Goal: Information Seeking & Learning: Compare options

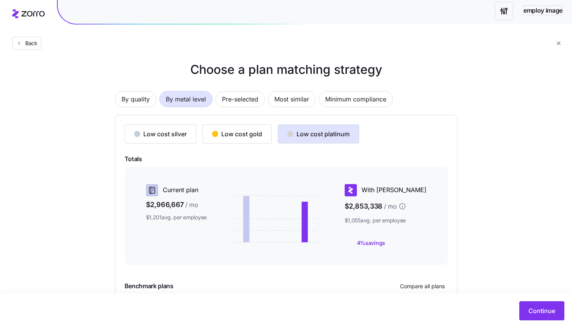
scroll to position [81, 0]
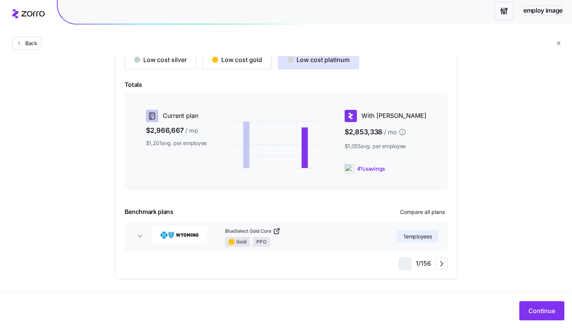
click at [138, 237] on icon "button" at bounding box center [140, 236] width 8 height 8
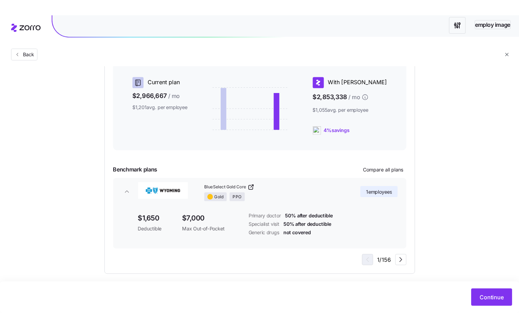
scroll to position [129, 0]
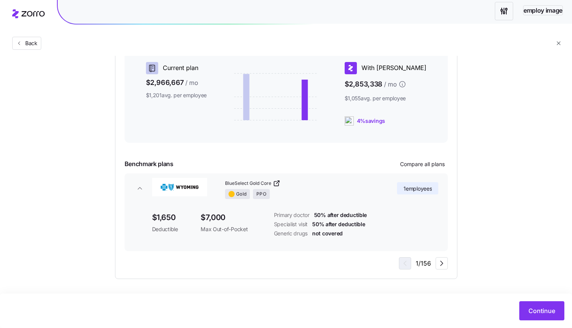
click at [571, 134] on div "Choose a plan matching strategy By quality By metal level Pre-selected Most sim…" at bounding box center [286, 108] width 572 height 340
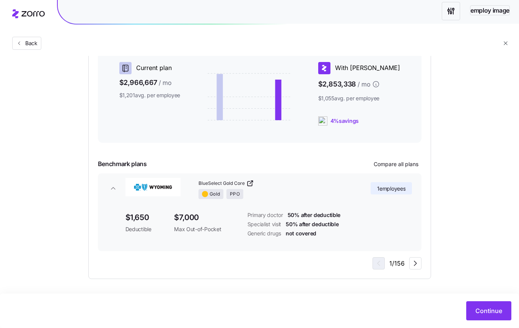
click at [108, 191] on span "button" at bounding box center [113, 188] width 12 height 8
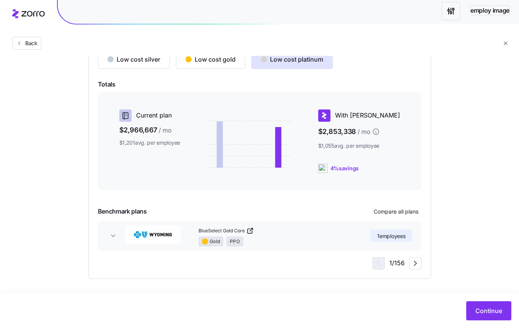
scroll to position [81, 0]
click at [106, 233] on button "BlueSelect Gold Core Gold PPO 1 employees" at bounding box center [259, 236] width 323 height 30
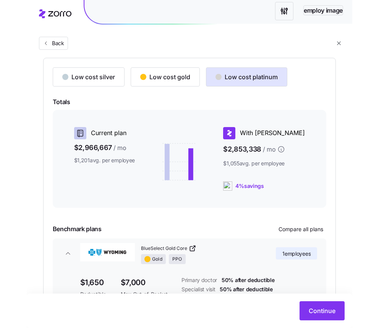
scroll to position [66, 0]
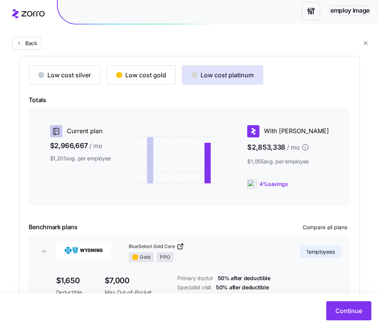
drag, startPoint x: 368, startPoint y: 180, endPoint x: 368, endPoint y: 145, distance: 34.8
click at [368, 180] on div "Choose a plan matching strategy By quality By metal level Pre-selected Most sim…" at bounding box center [189, 172] width 379 height 340
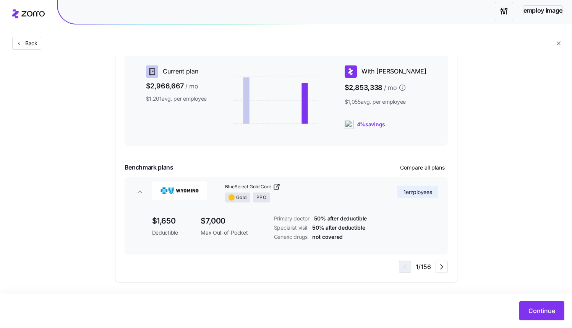
scroll to position [129, 0]
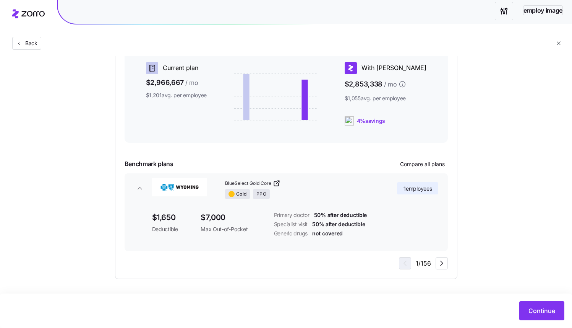
click at [484, 73] on div "Choose a plan matching strategy By quality By metal level Pre-selected Most sim…" at bounding box center [286, 108] width 572 height 340
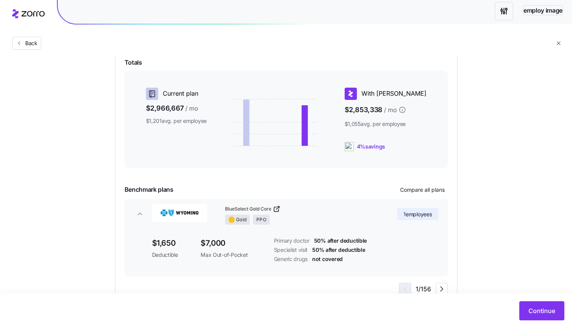
scroll to position [122, 0]
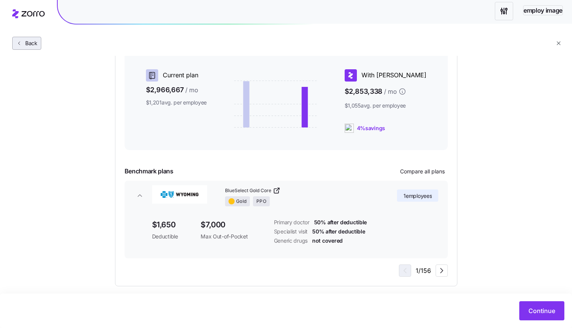
click at [24, 45] on span "Back" at bounding box center [29, 43] width 15 height 8
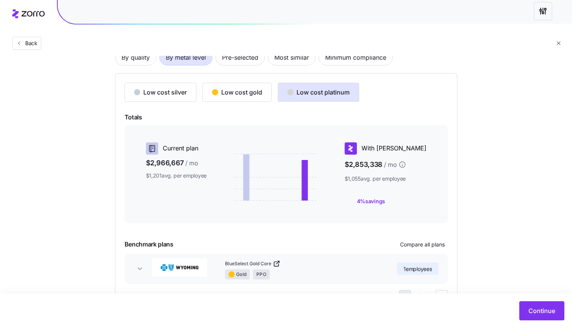
scroll to position [81, 0]
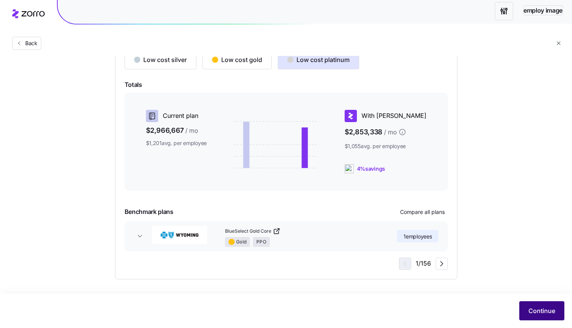
click at [534, 312] on span "Continue" at bounding box center [542, 310] width 27 height 9
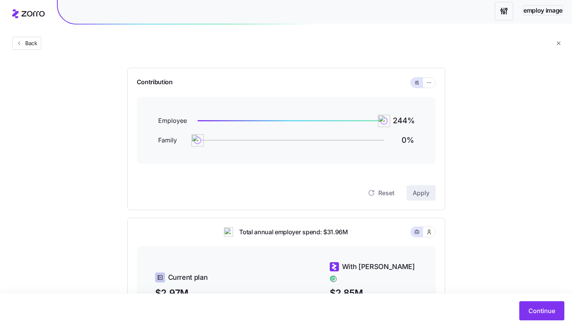
scroll to position [225, 0]
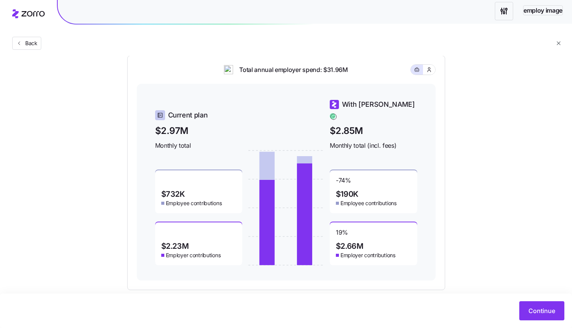
click at [527, 297] on div "Continue" at bounding box center [286, 310] width 572 height 34
click at [529, 304] on button "Continue" at bounding box center [541, 310] width 45 height 19
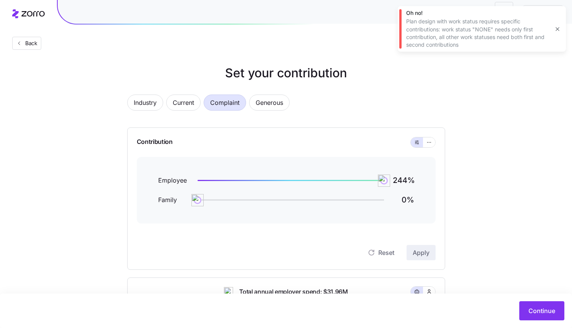
scroll to position [0, 0]
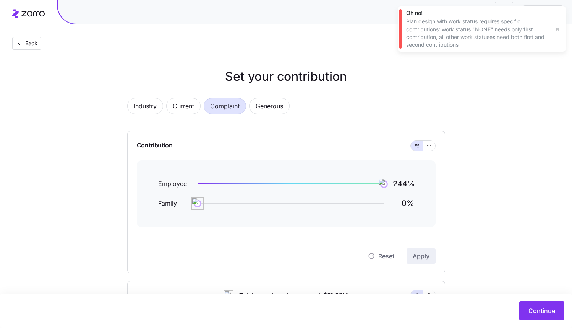
drag, startPoint x: 204, startPoint y: 205, endPoint x: 265, endPoint y: 205, distance: 60.8
click at [265, 205] on div "Family 0 %" at bounding box center [286, 203] width 256 height 10
drag, startPoint x: 195, startPoint y: 201, endPoint x: 260, endPoint y: 204, distance: 65.8
click at [260, 204] on img at bounding box center [261, 203] width 13 height 13
click at [416, 257] on span "Apply" at bounding box center [421, 255] width 17 height 9
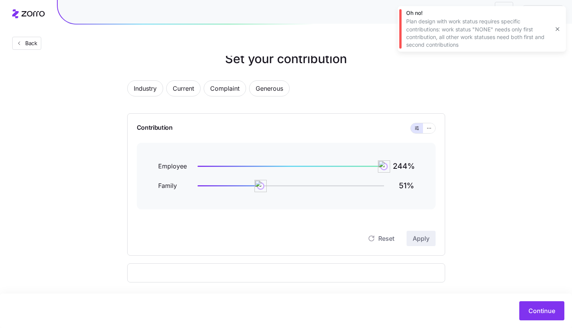
scroll to position [21, 0]
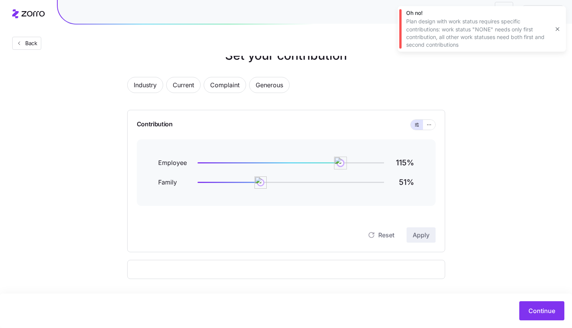
drag, startPoint x: 372, startPoint y: 160, endPoint x: 333, endPoint y: 160, distance: 38.6
click at [334, 160] on img at bounding box center [340, 162] width 13 height 13
click at [528, 306] on button "Continue" at bounding box center [541, 310] width 45 height 19
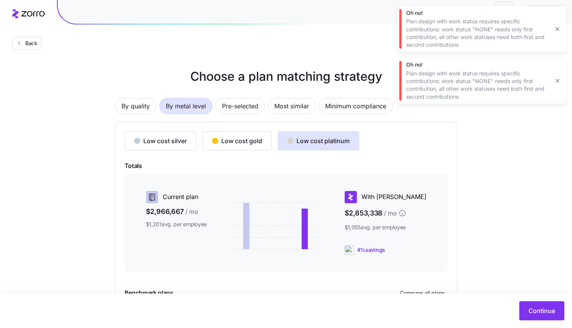
click at [553, 31] on button "button" at bounding box center [557, 29] width 11 height 11
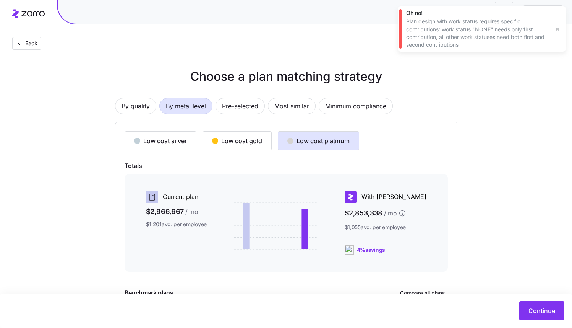
click at [556, 30] on icon "button" at bounding box center [558, 29] width 6 height 6
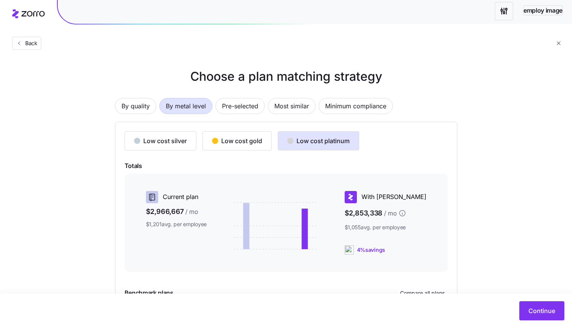
scroll to position [81, 0]
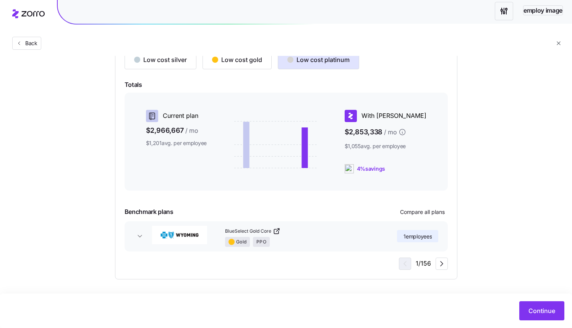
drag, startPoint x: 532, startPoint y: 304, endPoint x: 391, endPoint y: 240, distance: 155.0
click at [407, 249] on main "Choose a plan matching strategy By quality By metal level Pre-selected Most sim…" at bounding box center [286, 123] width 572 height 409
click at [311, 230] on link "BlueSelect Gold Core" at bounding box center [292, 231] width 135 height 8
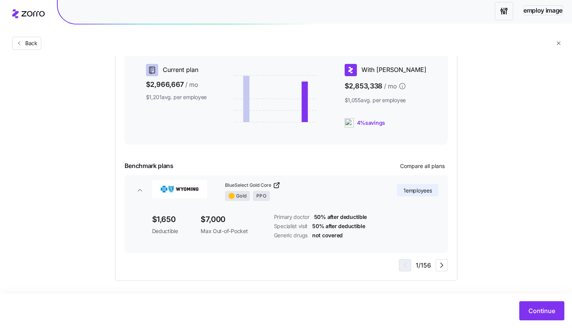
scroll to position [129, 0]
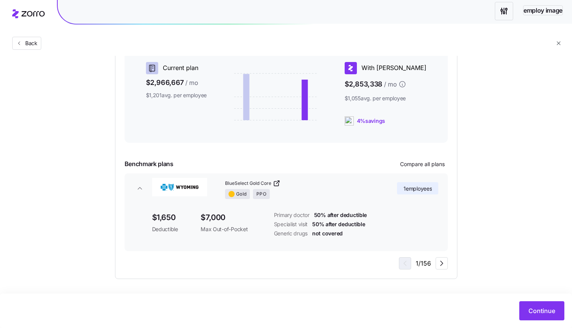
click at [373, 200] on button "BlueSelect Gold Core Gold PPO 1 employees" at bounding box center [286, 188] width 323 height 30
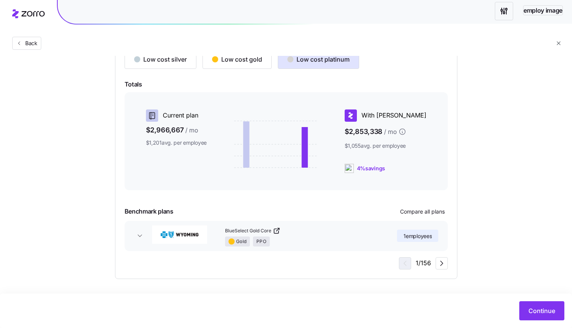
scroll to position [81, 0]
click at [140, 236] on icon "button" at bounding box center [140, 236] width 4 height 2
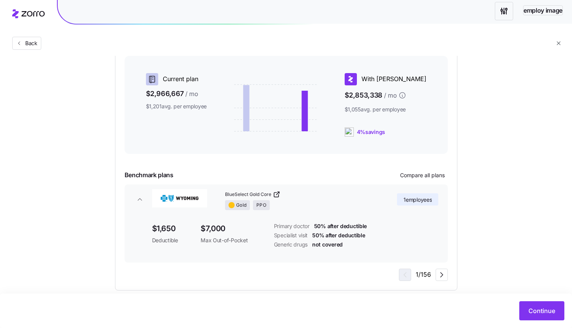
scroll to position [129, 0]
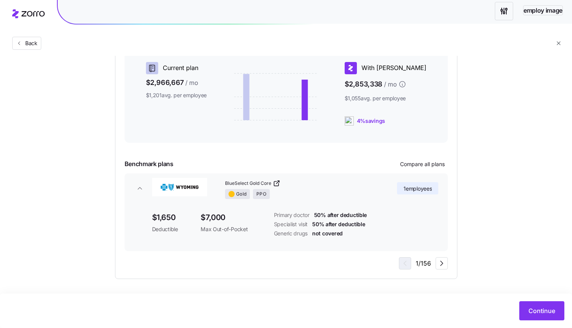
click at [143, 187] on icon "button" at bounding box center [140, 188] width 8 height 8
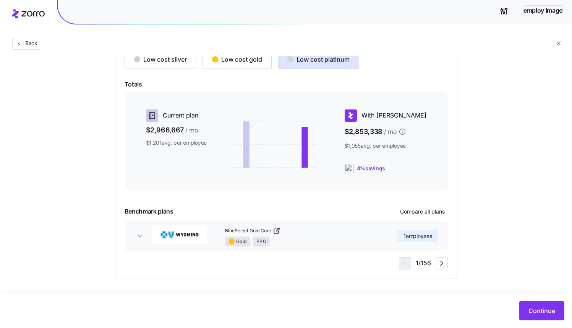
scroll to position [81, 0]
click at [140, 236] on icon "button" at bounding box center [140, 236] width 4 height 2
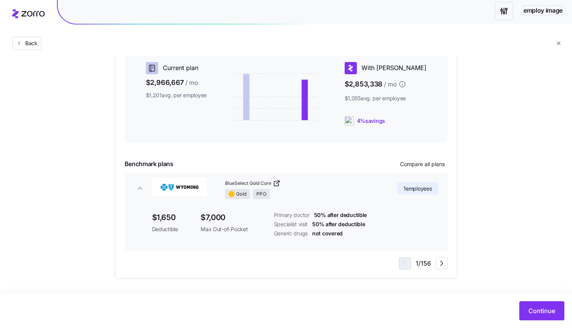
click at [139, 190] on icon "button" at bounding box center [140, 188] width 8 height 8
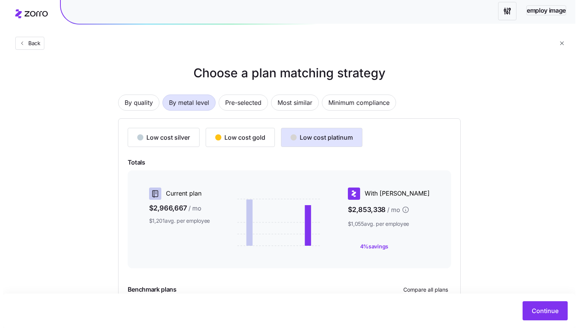
scroll to position [81, 0]
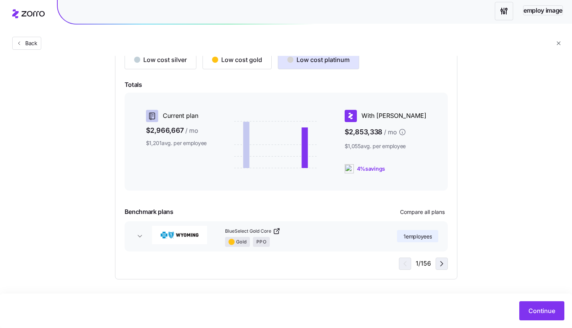
click at [440, 266] on icon "button" at bounding box center [441, 263] width 9 height 9
click at [408, 264] on icon "button" at bounding box center [403, 263] width 9 height 9
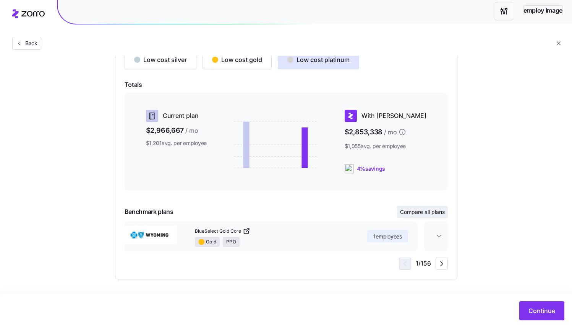
click at [423, 212] on span "Compare all plans" at bounding box center [422, 212] width 45 height 8
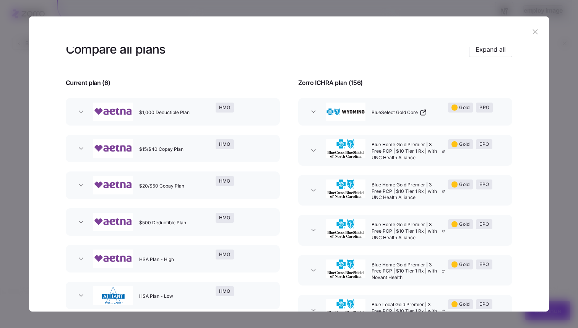
scroll to position [8, 0]
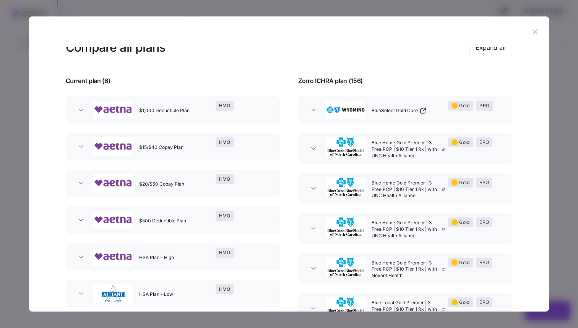
click at [246, 112] on div "HMO" at bounding box center [243, 109] width 61 height 24
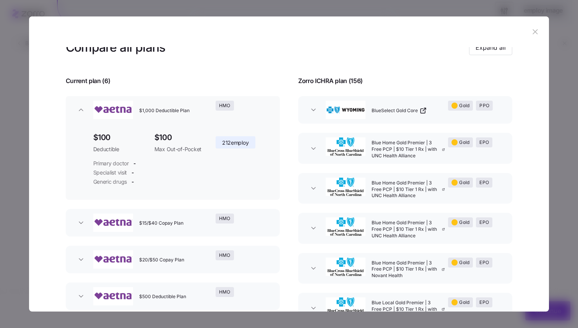
click at [234, 115] on div "HMO" at bounding box center [243, 109] width 61 height 24
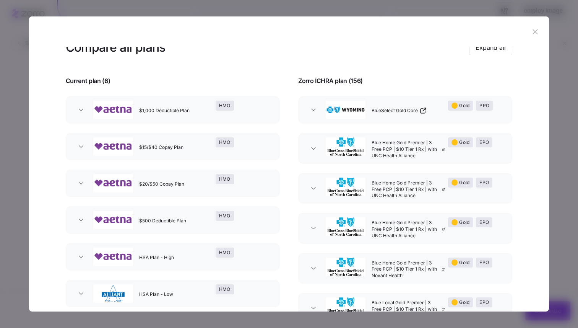
click at [238, 113] on div "HMO" at bounding box center [243, 109] width 61 height 24
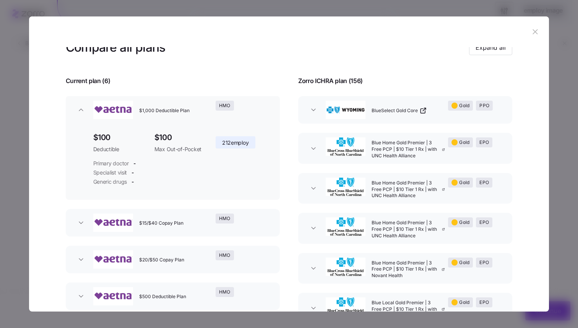
click at [238, 113] on div "HMO" at bounding box center [243, 109] width 61 height 24
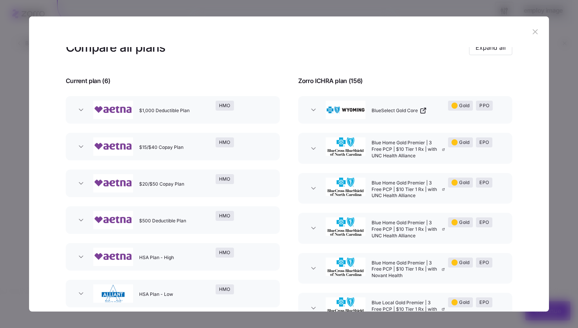
click at [238, 113] on div "HMO" at bounding box center [243, 109] width 61 height 24
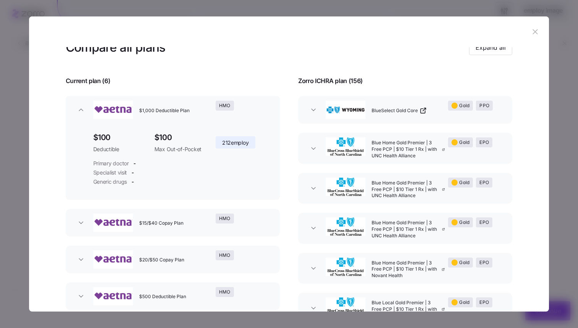
click at [549, 155] on div at bounding box center [289, 164] width 578 height 328
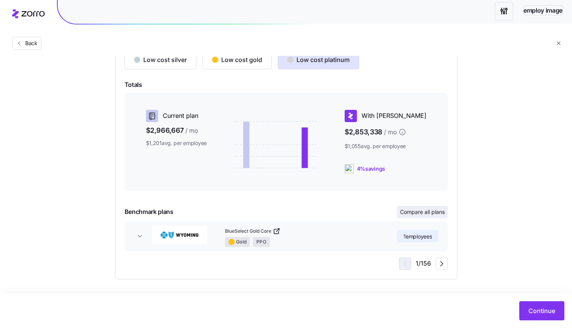
click at [421, 207] on button "Compare all plans" at bounding box center [422, 212] width 51 height 12
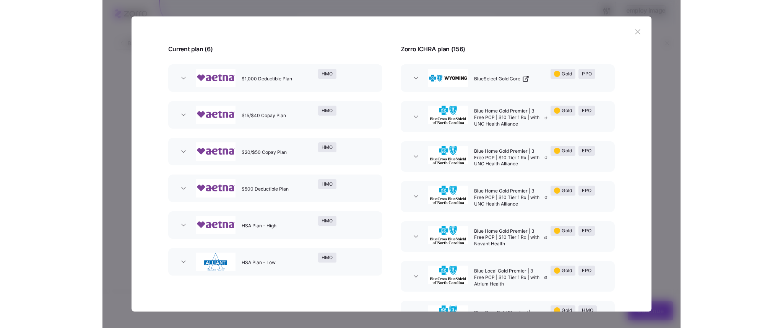
scroll to position [0, 0]
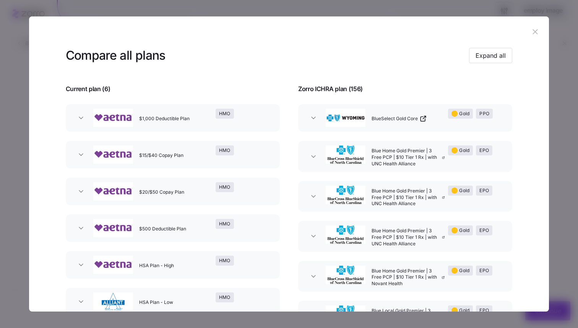
click at [248, 128] on button "$1,000 Deductible Plan HMO" at bounding box center [173, 118] width 214 height 28
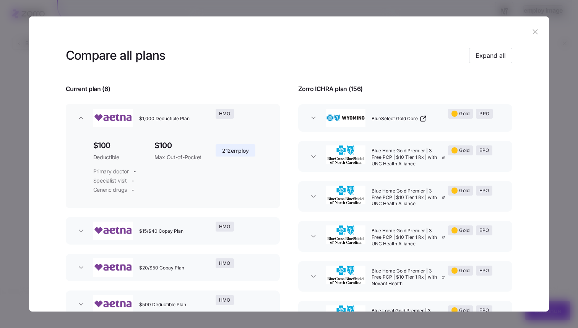
click at [117, 125] on img "button" at bounding box center [113, 118] width 40 height 18
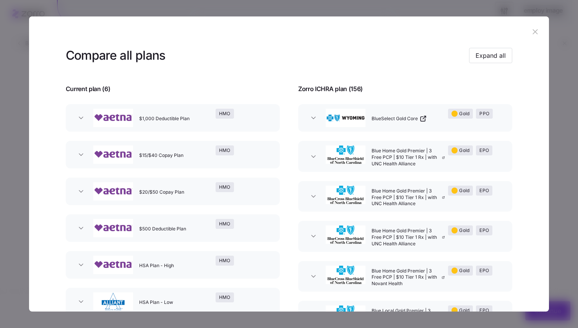
click at [117, 125] on img "button" at bounding box center [113, 118] width 40 height 18
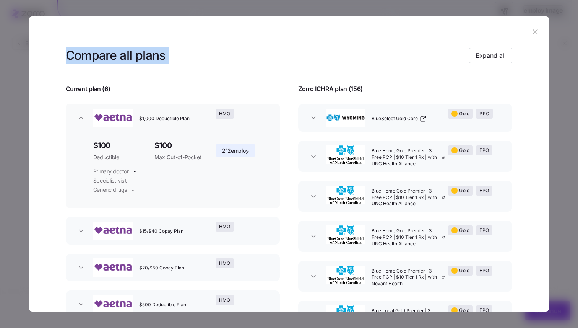
click at [549, 327] on div "Compare all plans Expand all Current plan ( 6 ) Zorro ICHRA plan ( 156 ) $1,000…" at bounding box center [286, 328] width 572 height 0
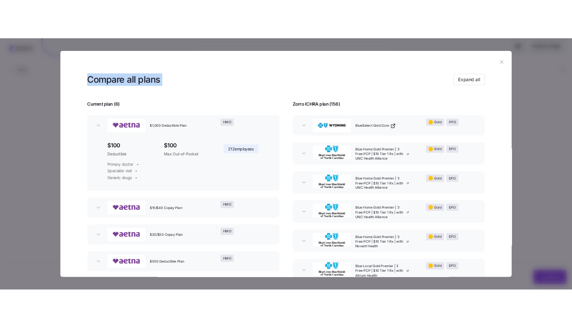
scroll to position [57, 0]
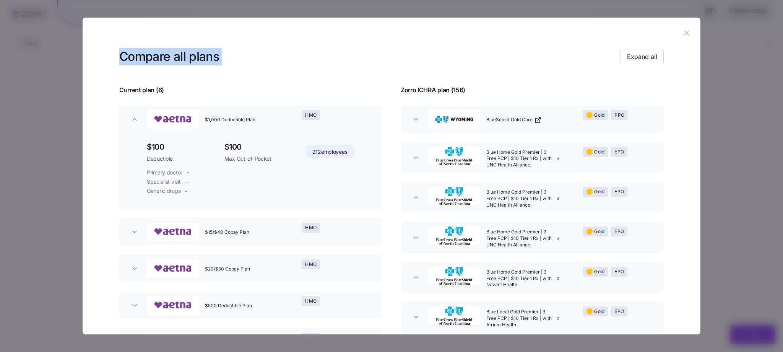
click at [578, 138] on div at bounding box center [391, 176] width 783 height 352
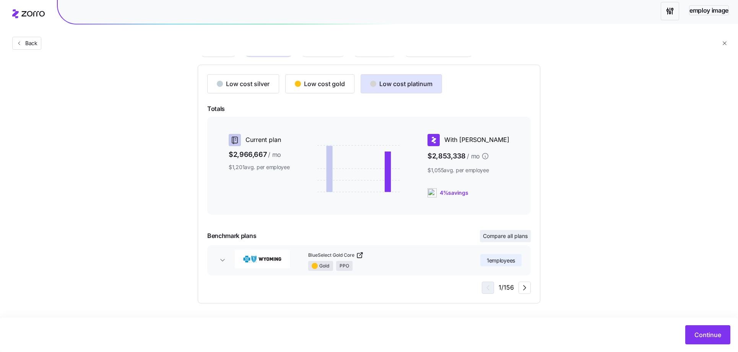
click at [513, 236] on span "Compare all plans" at bounding box center [505, 236] width 45 height 8
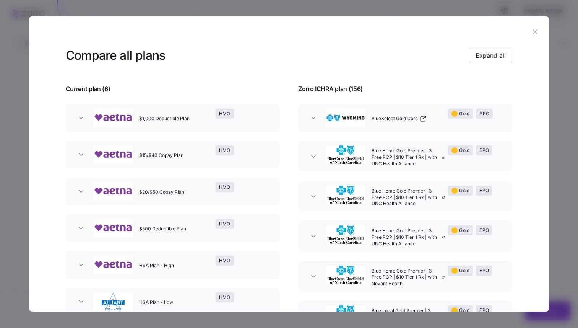
click at [533, 33] on icon "button" at bounding box center [535, 31] width 5 height 5
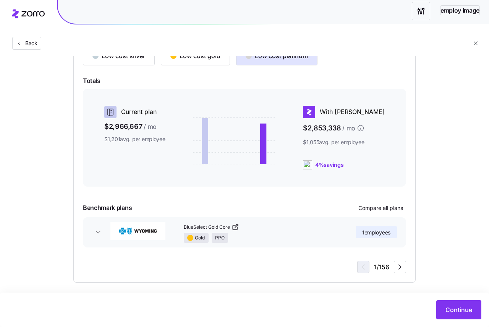
scroll to position [89, 0]
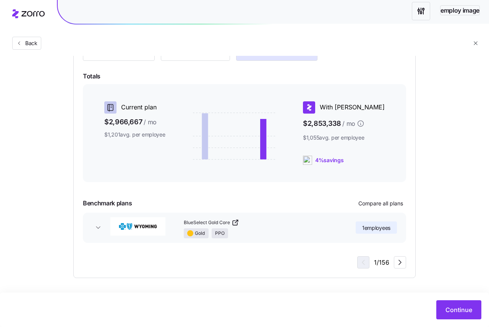
click at [95, 229] on icon "button" at bounding box center [98, 228] width 8 height 8
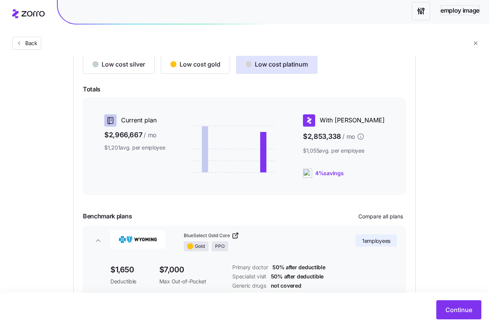
scroll to position [130, 0]
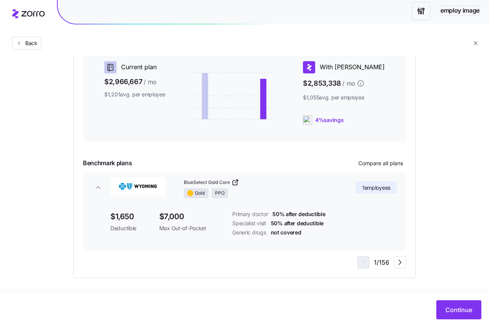
click at [100, 187] on icon "button" at bounding box center [98, 187] width 8 height 8
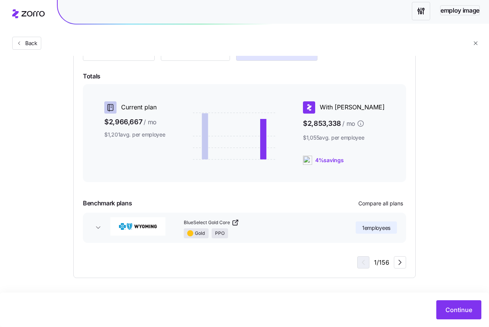
scroll to position [89, 0]
click at [97, 225] on icon "button" at bounding box center [98, 228] width 8 height 8
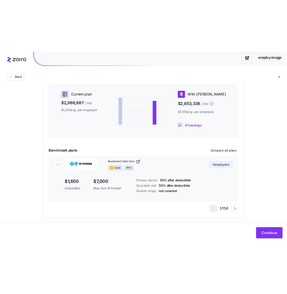
scroll to position [130, 0]
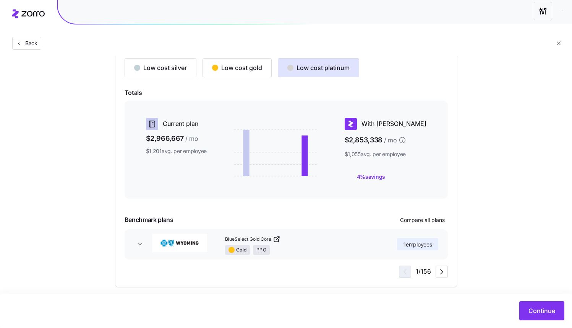
scroll to position [81, 0]
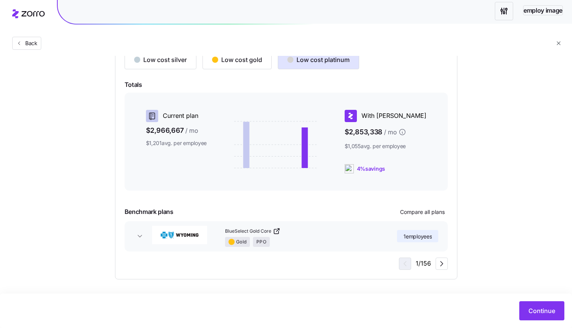
click at [141, 235] on icon "button" at bounding box center [140, 236] width 4 height 2
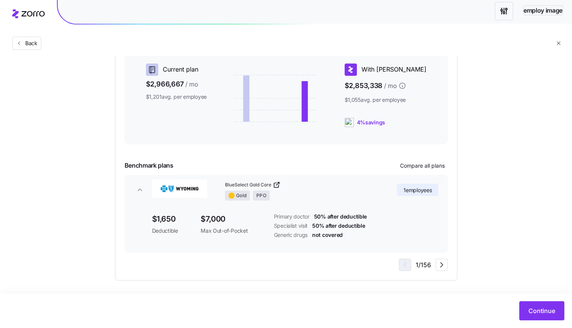
scroll to position [129, 0]
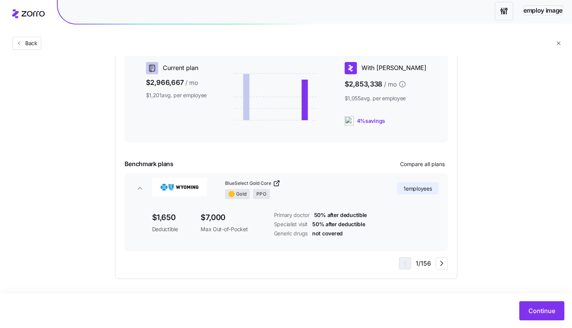
click at [145, 188] on span "button" at bounding box center [140, 188] width 12 height 8
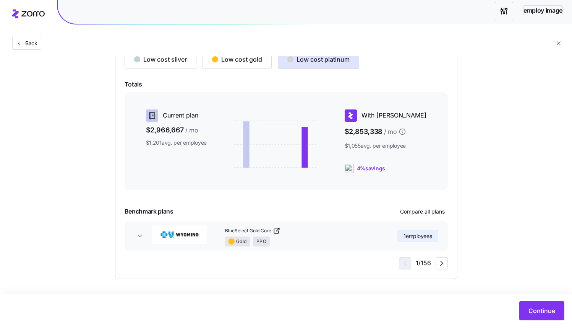
scroll to position [81, 0]
click at [138, 227] on button "BlueSelect Gold Core Gold PPO 1 employees" at bounding box center [286, 236] width 323 height 30
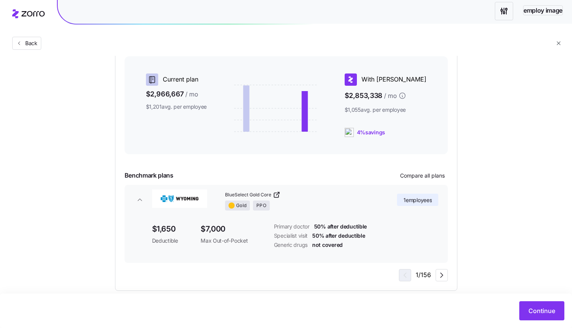
scroll to position [129, 0]
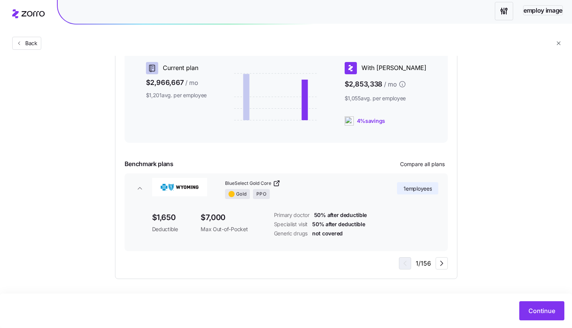
click at [141, 190] on icon "button" at bounding box center [140, 188] width 8 height 8
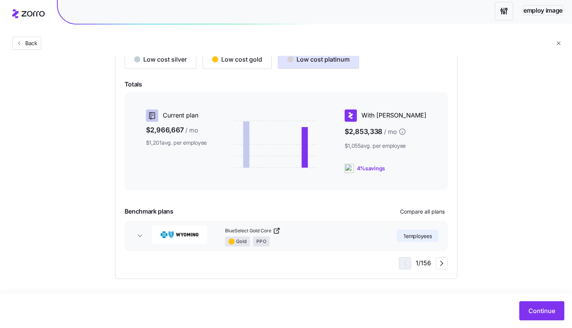
scroll to position [81, 0]
click at [139, 239] on icon "button" at bounding box center [140, 236] width 8 height 8
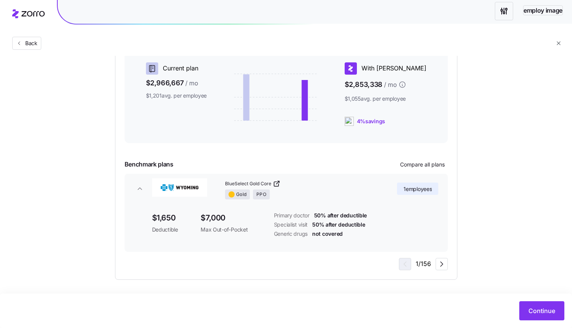
scroll to position [129, 0]
click at [139, 239] on div "$1,650 Deductible $7,000 Max Out-of-Pocket Primary doctor 50% after deductible …" at bounding box center [286, 227] width 305 height 48
click at [138, 187] on icon "button" at bounding box center [140, 188] width 8 height 8
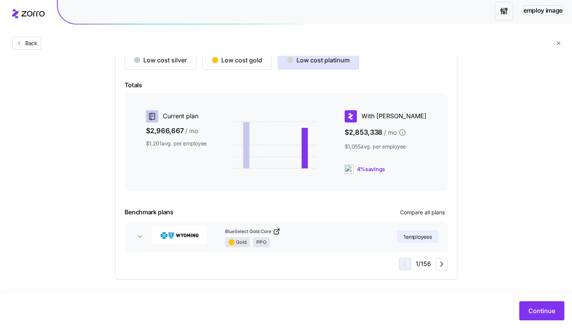
scroll to position [81, 0]
click at [132, 240] on button "BlueSelect Gold Core Gold PPO 1 employees" at bounding box center [286, 236] width 323 height 30
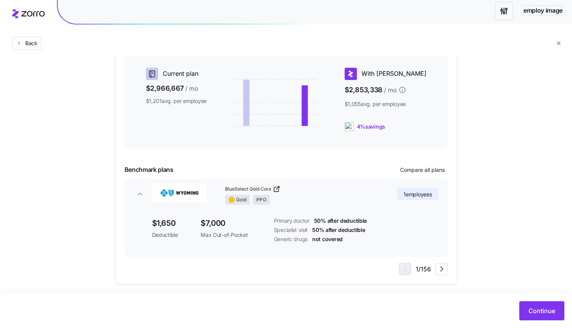
scroll to position [129, 0]
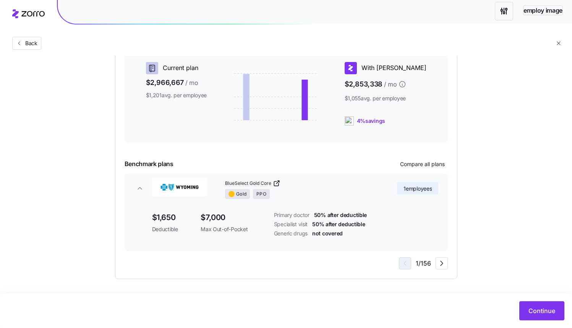
click at [125, 173] on button "BlueSelect Gold Core Gold PPO 1 employees" at bounding box center [286, 188] width 323 height 30
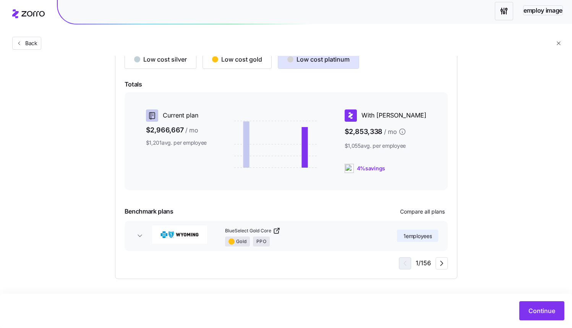
scroll to position [81, 0]
click at [464, 147] on div "Choose a plan matching strategy By quality By metal level Pre-selected Most sim…" at bounding box center [286, 132] width 379 height 293
click at [119, 170] on div "Low cost silver Low cost gold Low cost platinum Totals Current plan $2,966,667 …" at bounding box center [286, 160] width 342 height 239
click at [424, 210] on span "Compare all plans" at bounding box center [422, 212] width 45 height 8
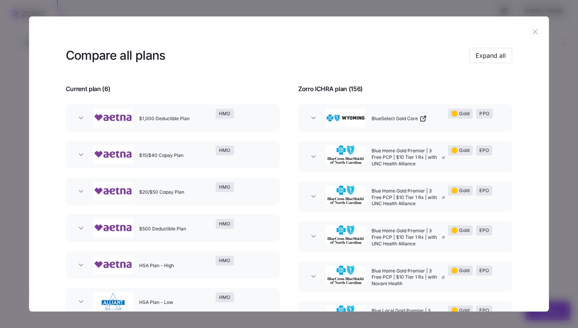
drag, startPoint x: 365, startPoint y: 149, endPoint x: 417, endPoint y: 164, distance: 54.0
click at [416, 163] on div "Blue Home Gold Premier | 3 Free PCP | $10 Tier 1 Rx | with UNC Health Alliance" at bounding box center [406, 156] width 76 height 28
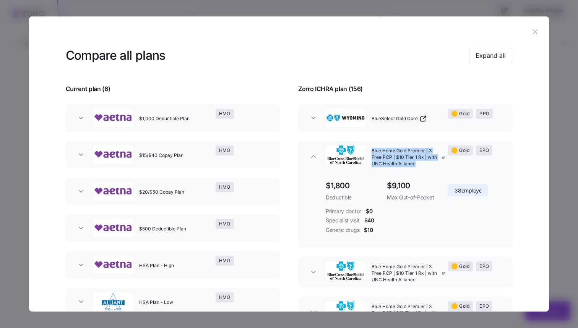
copy span "Blue Home Gold Premier | 3 Free PCP | $10 Tier 1 Rx | with UNC Health Alliance"
click at [0, 0] on body "employ image Back Choose a plan matching strategy By quality By metal level Pre…" at bounding box center [286, 123] width 572 height 409
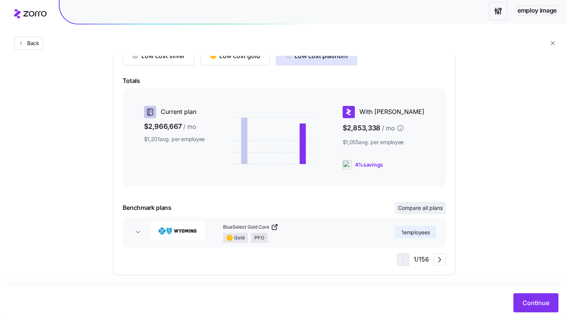
scroll to position [89, 0]
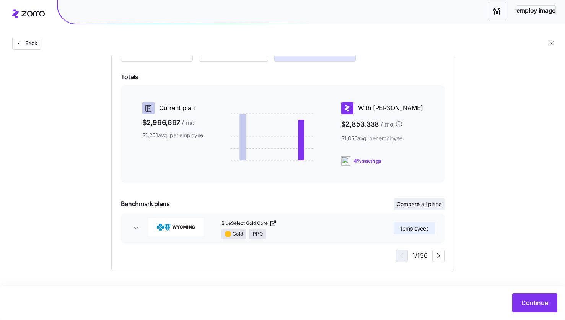
click at [432, 201] on span "Compare all plans" at bounding box center [418, 204] width 45 height 8
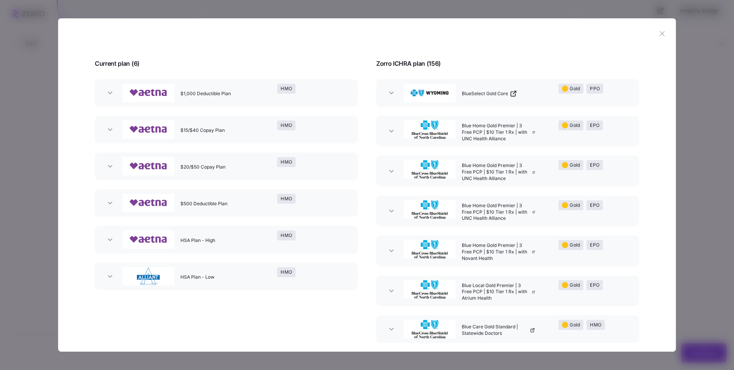
scroll to position [21, 0]
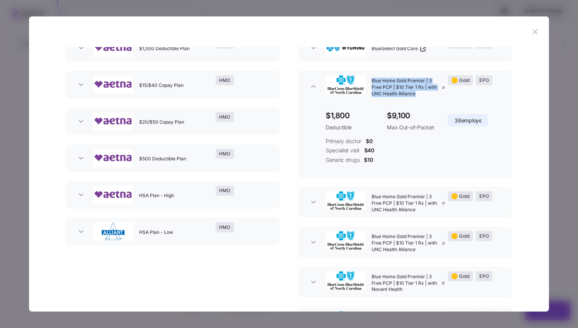
scroll to position [18, 0]
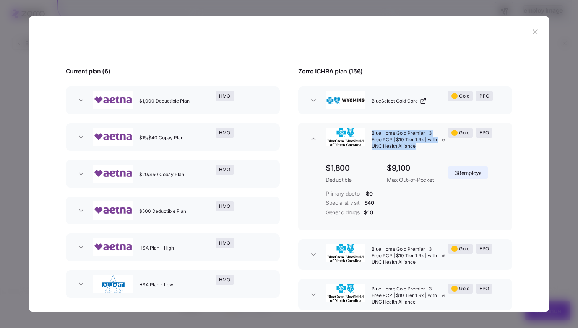
click at [267, 124] on button "$15/$40 Copay Plan HMO" at bounding box center [173, 137] width 214 height 28
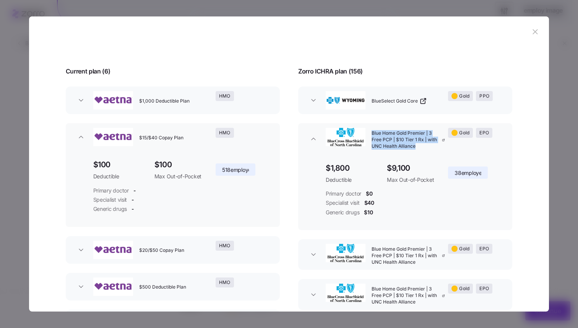
click at [267, 124] on button "$15/$40 Copay Plan HMO" at bounding box center [173, 137] width 214 height 28
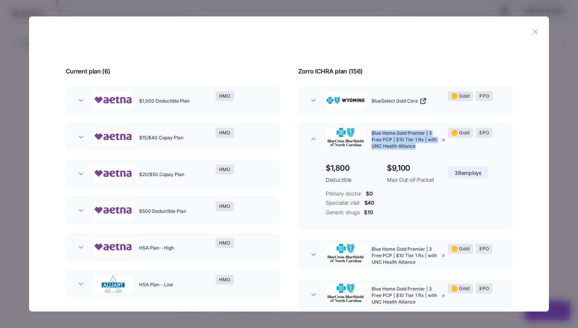
click at [267, 125] on button "$15/$40 Copay Plan HMO" at bounding box center [173, 137] width 214 height 28
